Goal: Check status: Check status

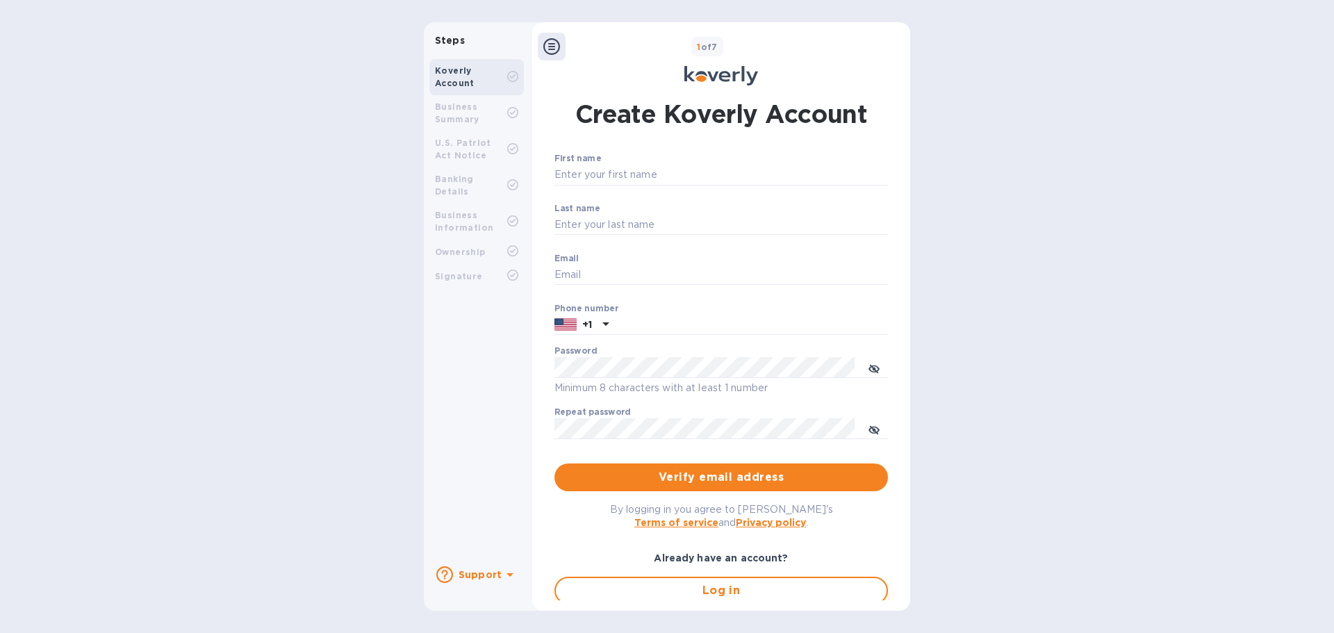
type input "accounting@ascendexusa.com"
click at [666, 593] on span "Log in" at bounding box center [721, 590] width 309 height 17
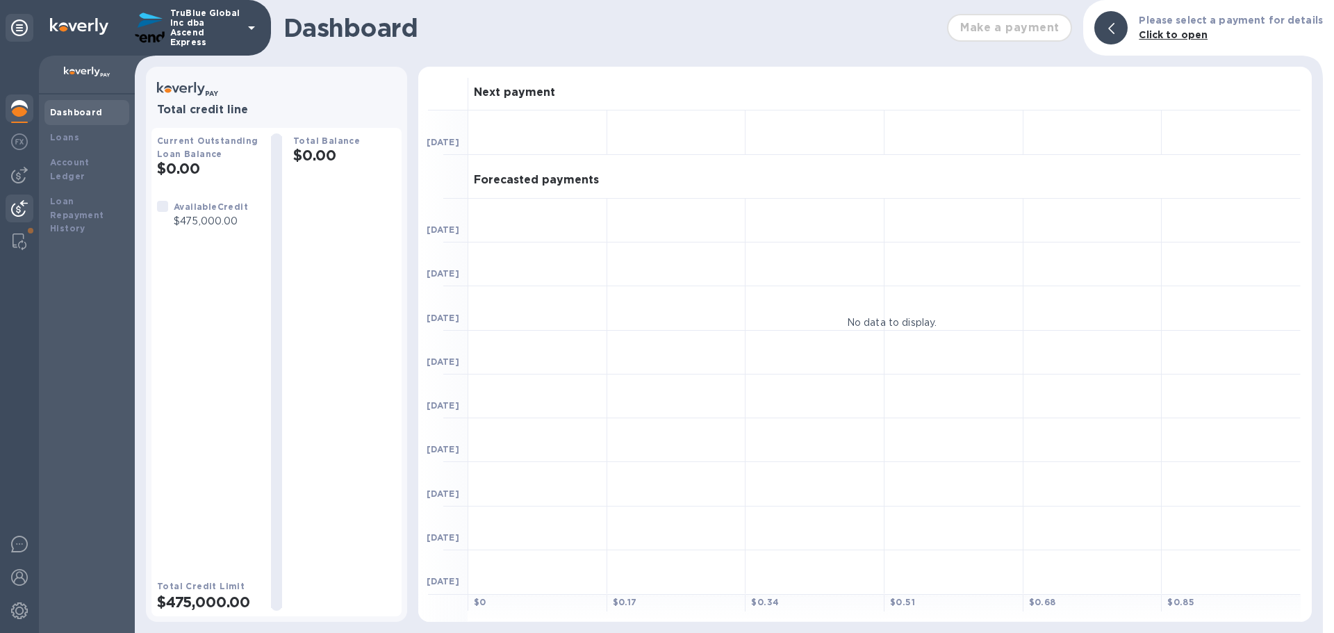
click at [20, 211] on img at bounding box center [19, 208] width 17 height 17
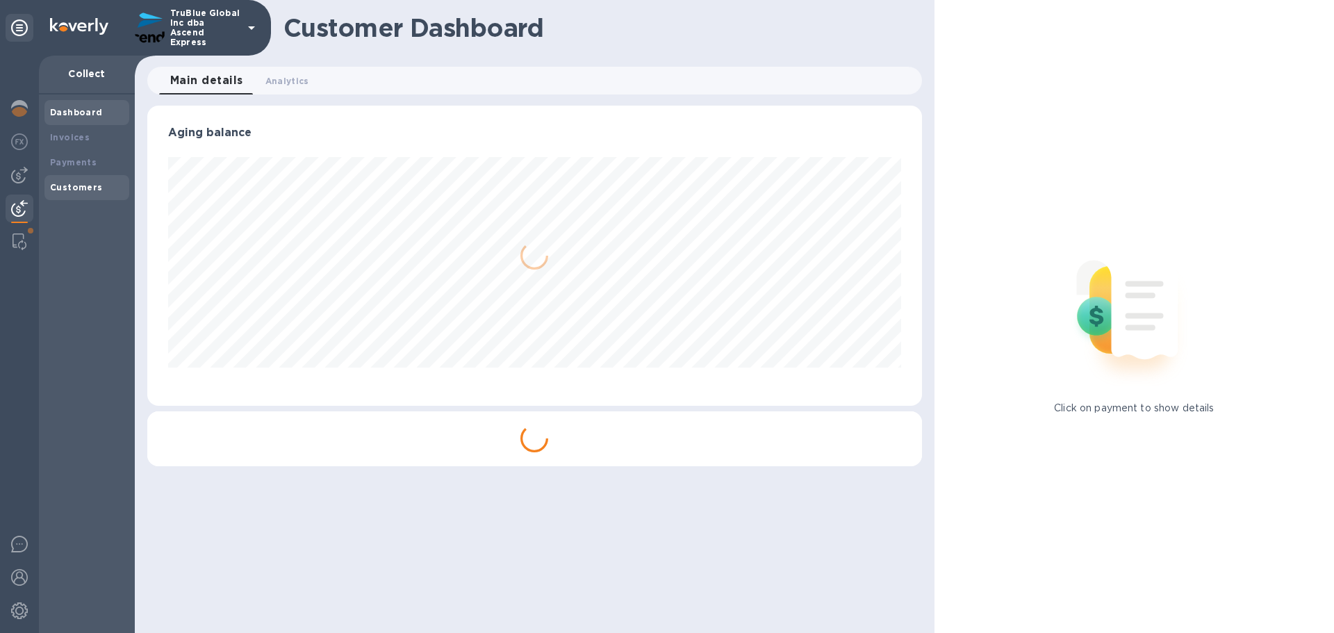
scroll to position [300, 774]
click at [65, 164] on b "Payments" at bounding box center [73, 162] width 47 height 10
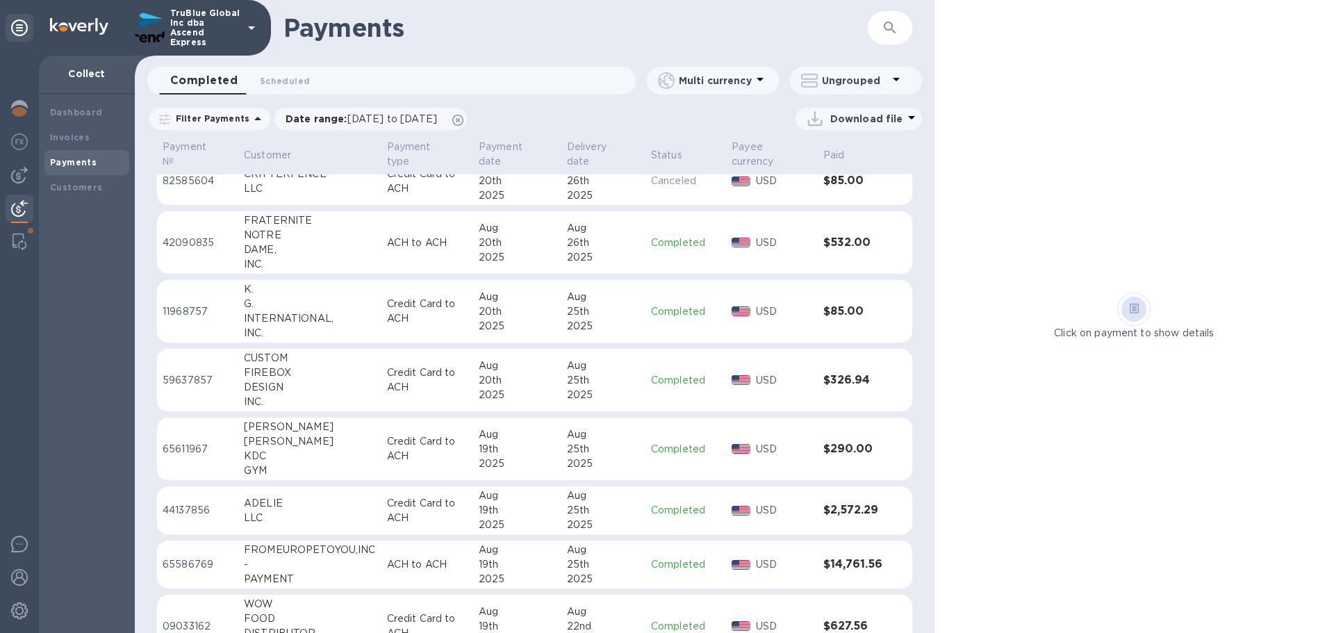
scroll to position [1385, 0]
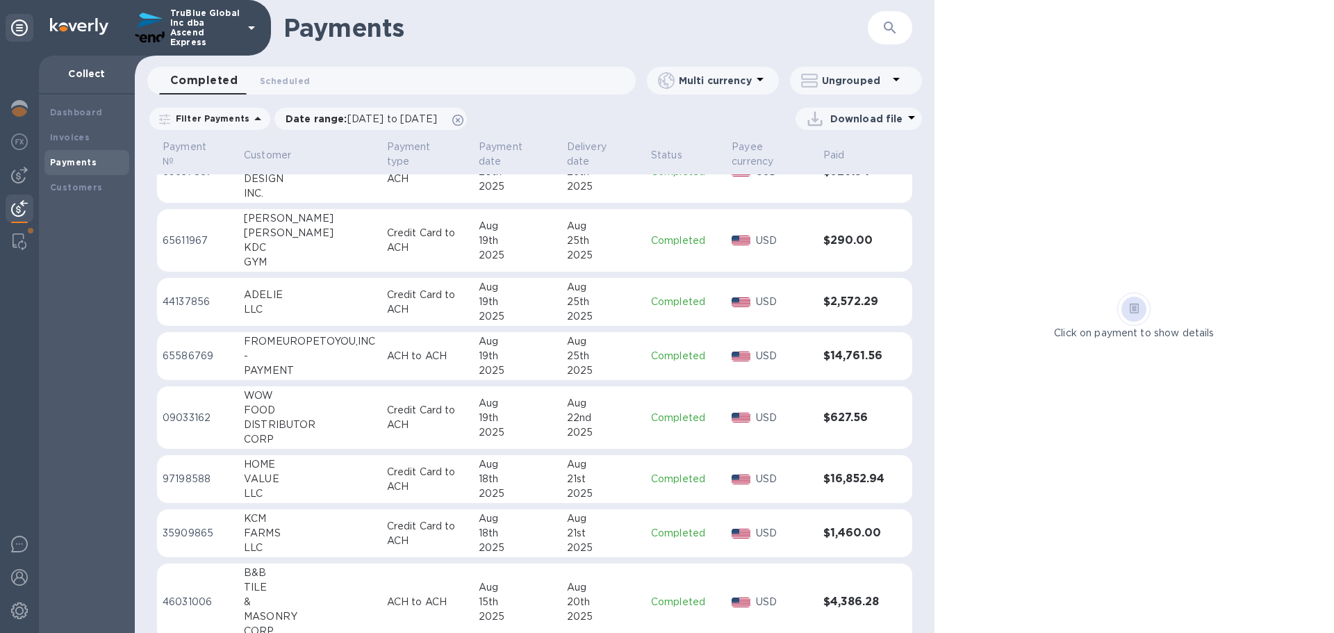
click at [182, 418] on p "09033162" at bounding box center [198, 418] width 70 height 15
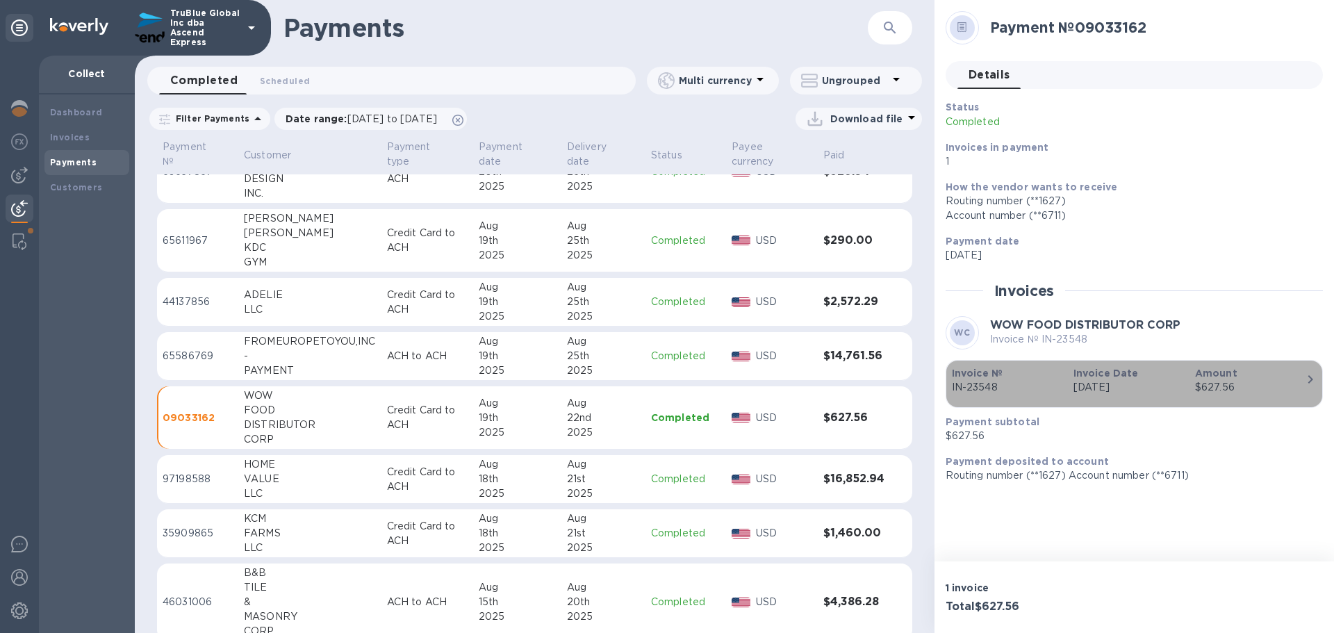
drag, startPoint x: 1009, startPoint y: 388, endPoint x: 994, endPoint y: 388, distance: 14.6
click at [994, 388] on p "IN-23548" at bounding box center [1007, 387] width 110 height 15
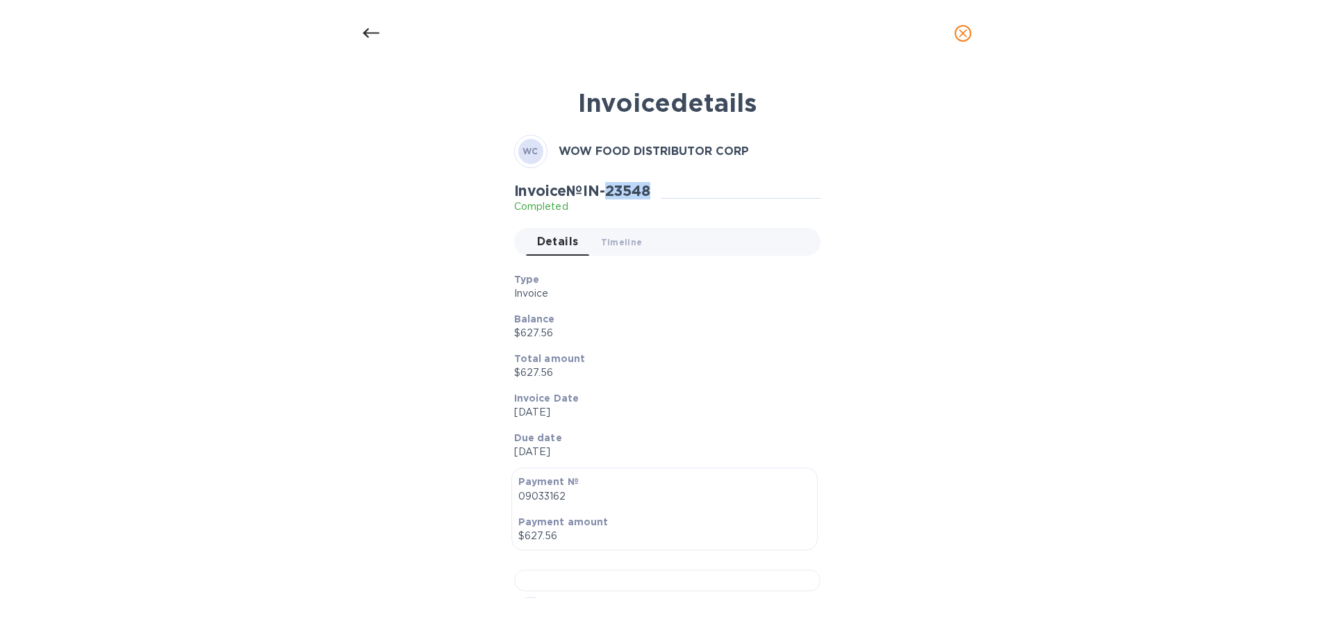
drag, startPoint x: 664, startPoint y: 192, endPoint x: 615, endPoint y: 192, distance: 48.6
click at [615, 192] on div "Invoice № IN-23548 Completed" at bounding box center [587, 198] width 147 height 32
copy h2 "23548"
click at [366, 34] on icon at bounding box center [371, 33] width 17 height 17
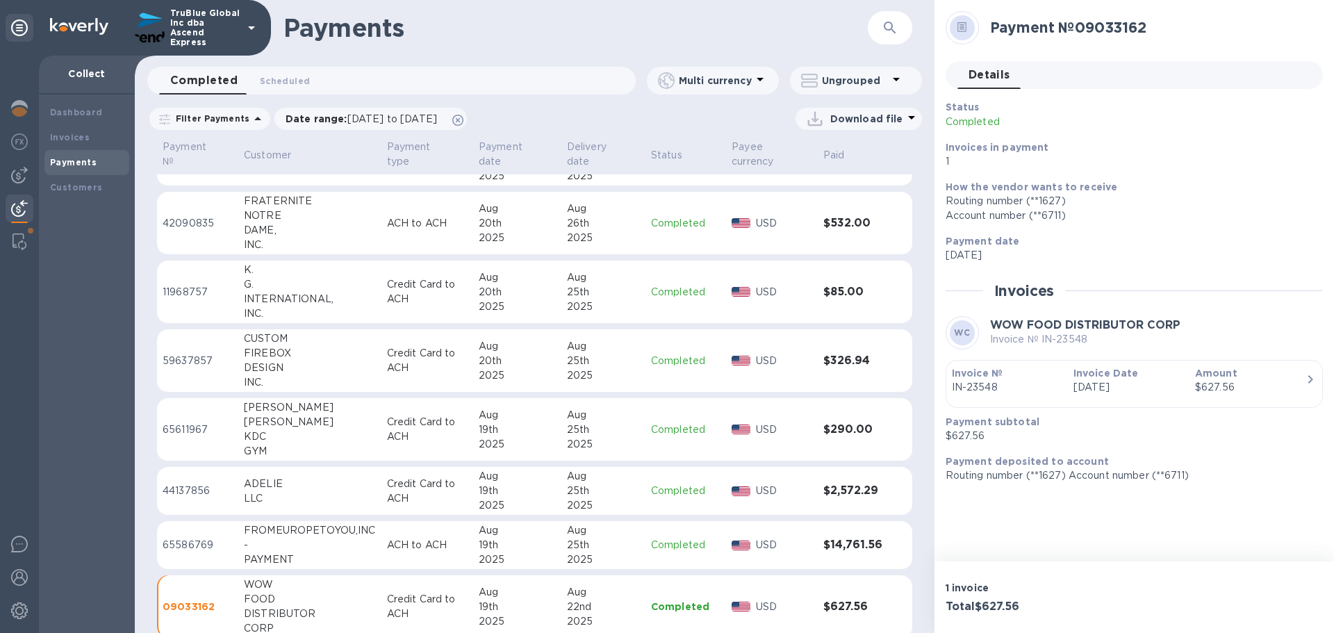
scroll to position [1057, 0]
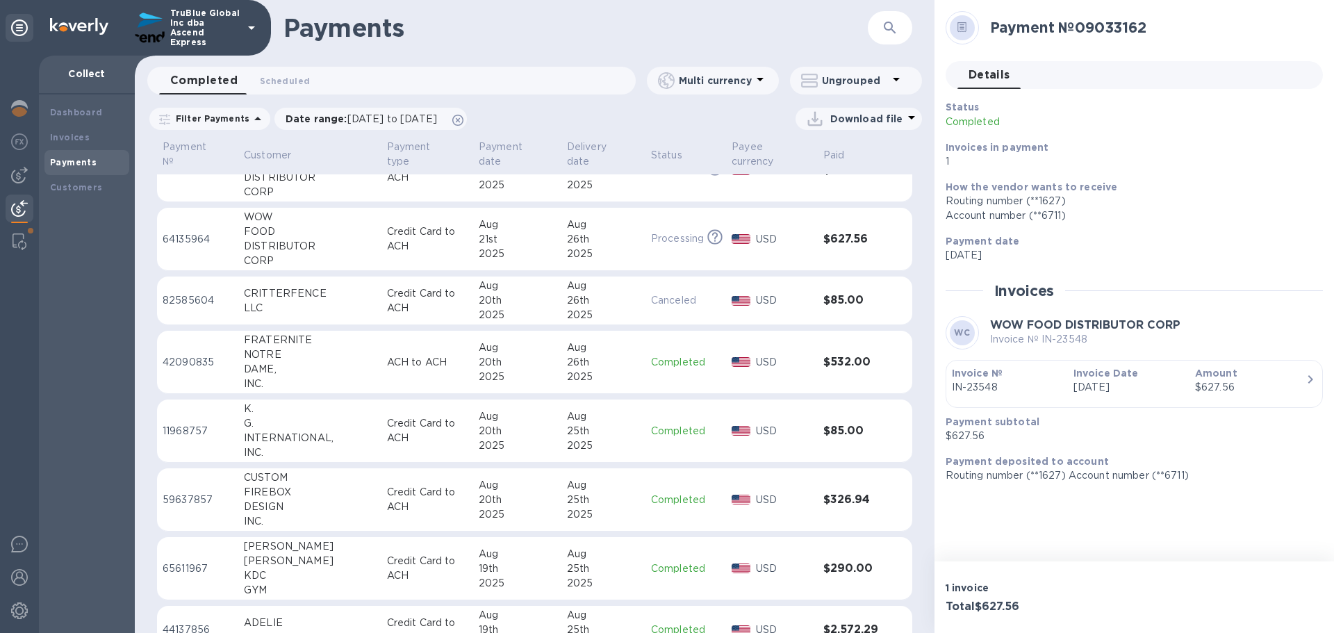
click at [190, 362] on p "42090835" at bounding box center [198, 362] width 70 height 15
